Goal: Task Accomplishment & Management: Manage account settings

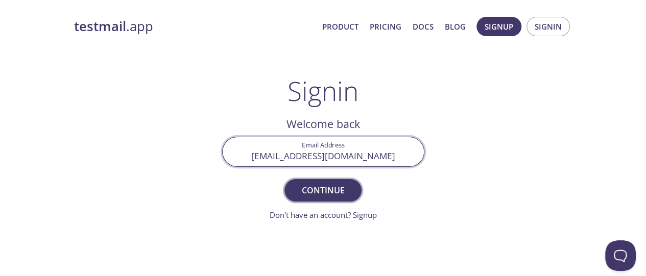
type input "[EMAIL_ADDRESS][DOMAIN_NAME]"
click at [323, 190] on span "Continue" at bounding box center [323, 190] width 54 height 14
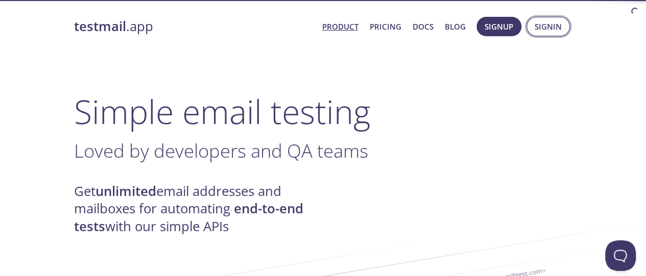
click at [548, 27] on span "Signin" at bounding box center [548, 26] width 27 height 13
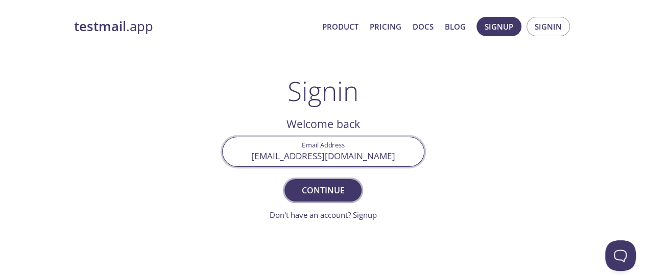
type input "[EMAIL_ADDRESS][DOMAIN_NAME]"
click at [323, 190] on span "Continue" at bounding box center [323, 190] width 54 height 14
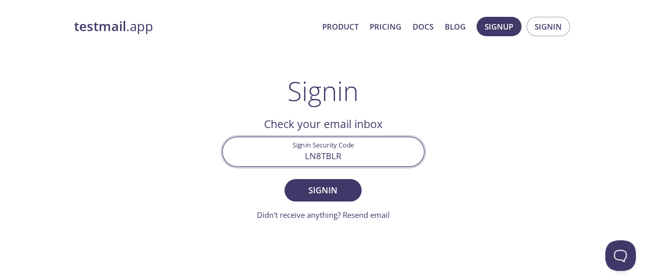
type input "LN8TBLR"
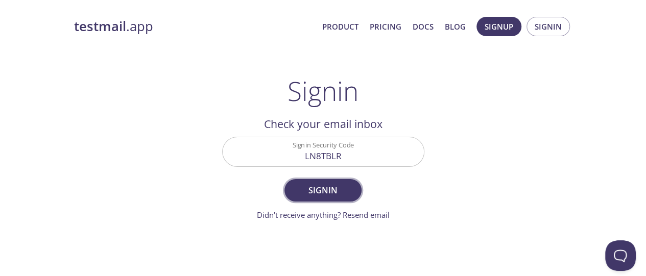
click at [323, 190] on span "Signin" at bounding box center [323, 190] width 54 height 14
